Goal: Information Seeking & Learning: Check status

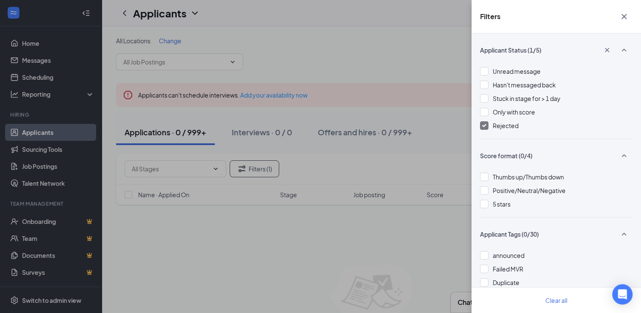
click at [518, 126] on span "Rejected" at bounding box center [506, 126] width 26 height 8
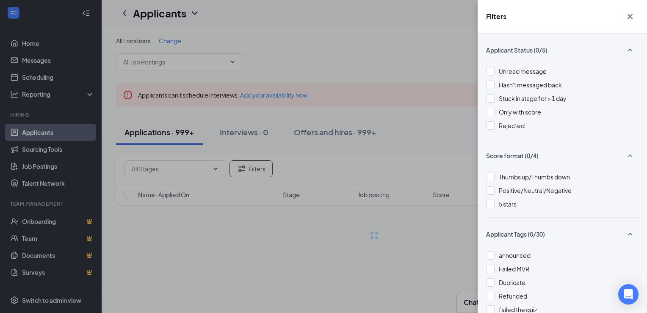
click at [625, 17] on button "button" at bounding box center [630, 16] width 17 height 16
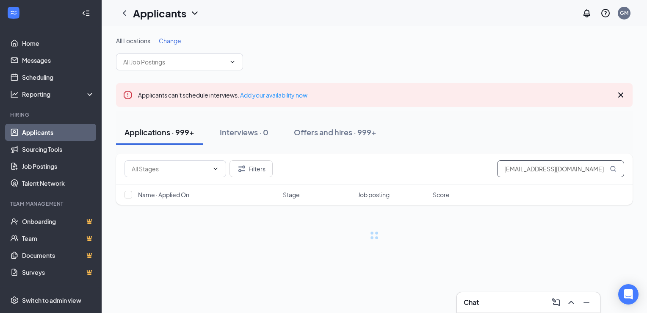
click at [533, 166] on input "[EMAIL_ADDRESS][DOMAIN_NAME]" at bounding box center [560, 168] width 127 height 17
click at [534, 166] on input "[EMAIL_ADDRESS][DOMAIN_NAME]" at bounding box center [560, 168] width 127 height 17
paste input "rosands23"
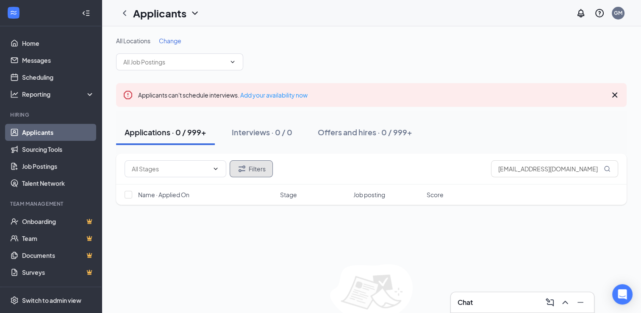
click at [258, 171] on button "Filters" at bounding box center [251, 168] width 43 height 17
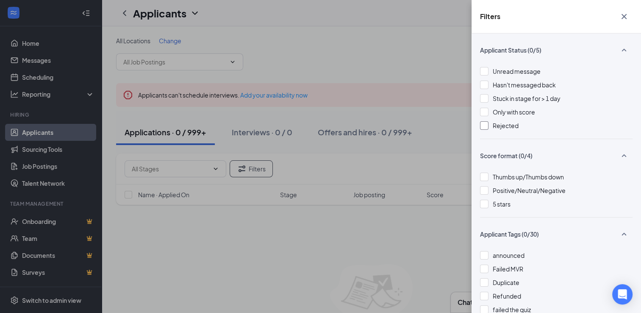
click at [493, 125] on span "Rejected" at bounding box center [506, 126] width 26 height 8
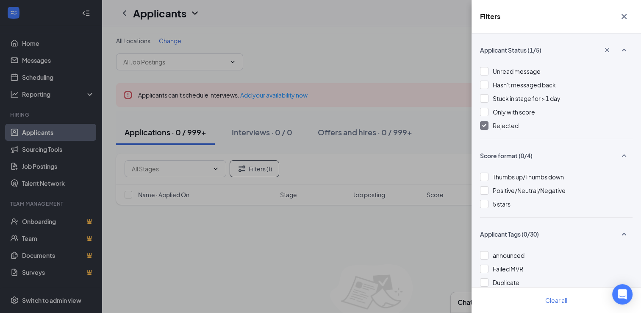
click at [498, 128] on span "Rejected" at bounding box center [506, 126] width 26 height 8
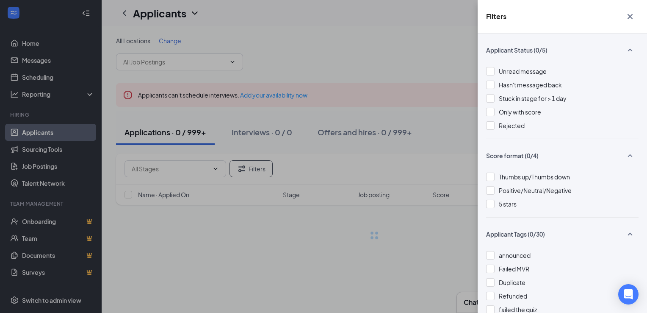
click at [459, 60] on div "Filters Applicant Status (0/5) Unread message Hasn't messaged back Stuck in sta…" at bounding box center [323, 156] width 647 height 313
click at [627, 17] on icon "Cross" at bounding box center [630, 16] width 10 height 10
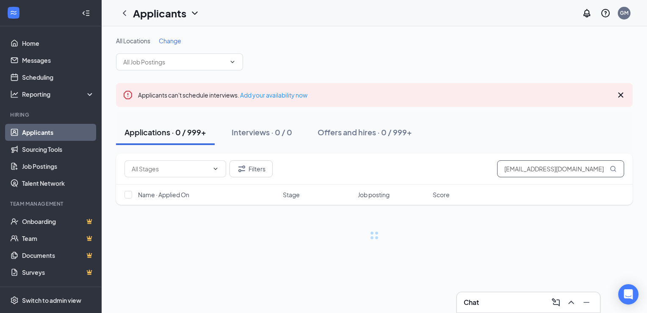
click at [537, 164] on input "[EMAIL_ADDRESS][DOMAIN_NAME]" at bounding box center [560, 168] width 127 height 17
paste input "[PERSON_NAME]"
type input "[PERSON_NAME]"
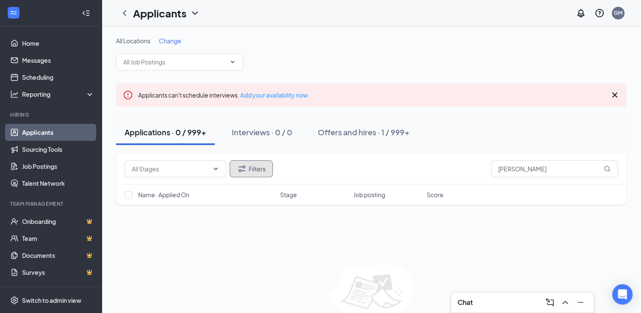
click at [264, 170] on button "Filters" at bounding box center [251, 168] width 43 height 17
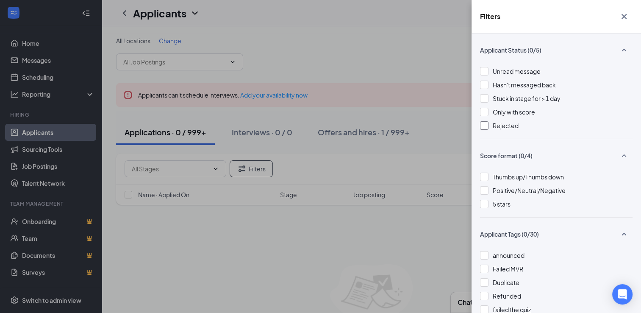
click at [482, 125] on div at bounding box center [484, 125] width 8 height 8
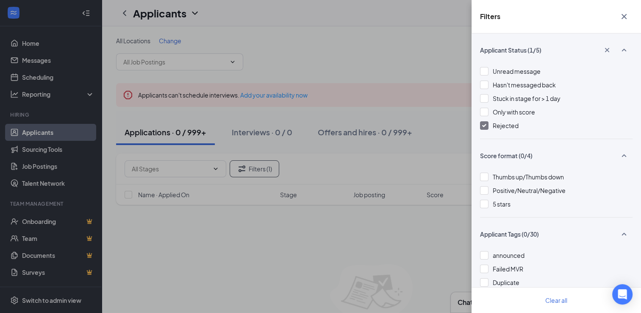
click at [422, 54] on div "Filters Applicant Status (1/5) Unread message Hasn't messaged back Stuck in sta…" at bounding box center [320, 156] width 641 height 313
click at [503, 126] on span "Rejected" at bounding box center [506, 126] width 26 height 8
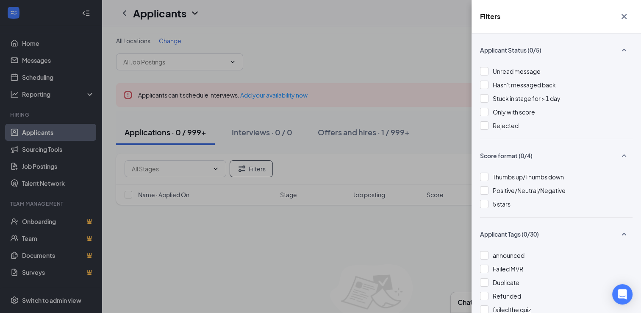
click at [443, 90] on div "Filters Applicant Status (0/5) Unread message Hasn't messaged back Stuck in sta…" at bounding box center [320, 156] width 641 height 313
click at [627, 17] on icon "Cross" at bounding box center [624, 16] width 10 height 10
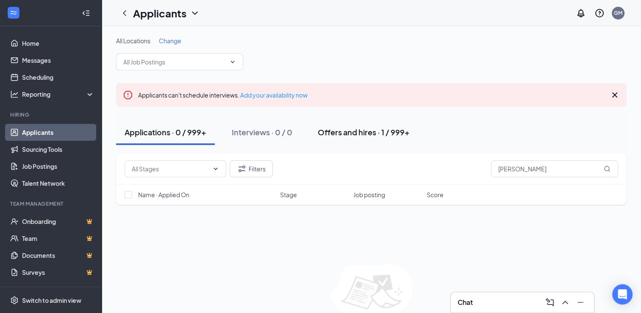
click at [369, 130] on div "Offers and hires · 1 / 999+" at bounding box center [364, 132] width 92 height 11
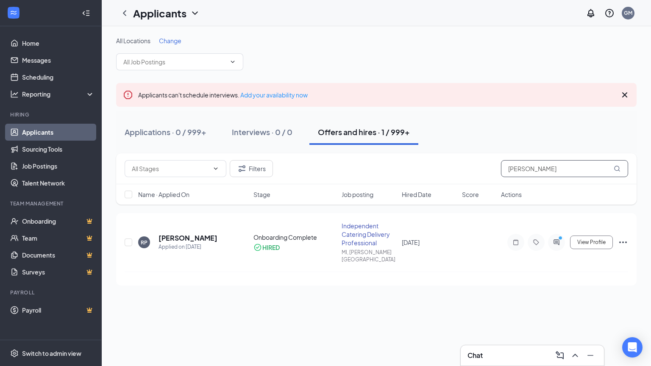
click at [531, 161] on input "[PERSON_NAME]" at bounding box center [564, 168] width 127 height 17
paste input "[EMAIL_ADDRESS][DOMAIN_NAME]"
type input "[EMAIL_ADDRESS][DOMAIN_NAME]"
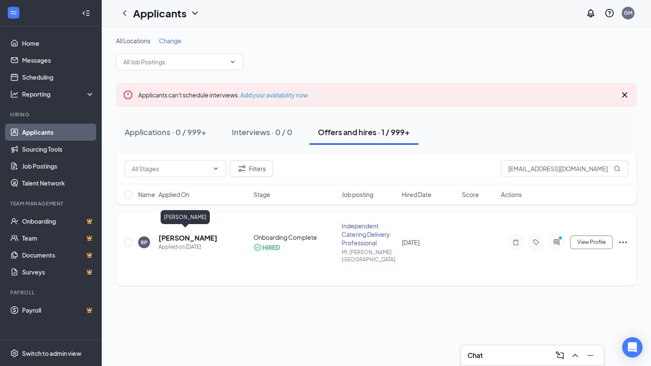
click at [197, 233] on h5 "[PERSON_NAME]" at bounding box center [187, 237] width 59 height 9
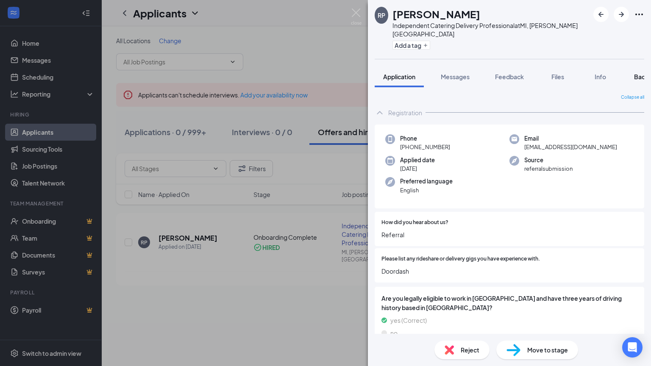
click at [638, 73] on span "Background" at bounding box center [651, 77] width 35 height 8
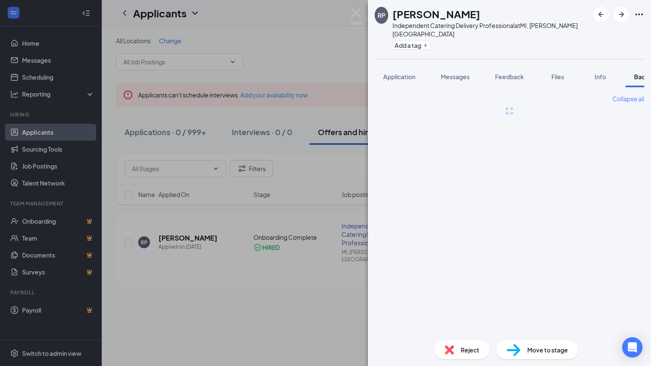
scroll to position [0, 34]
